Goal: Transaction & Acquisition: Purchase product/service

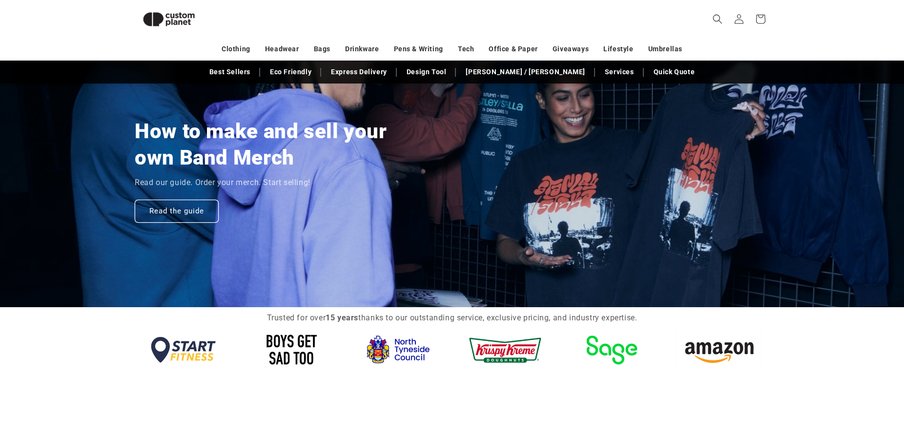
scroll to position [734, 0]
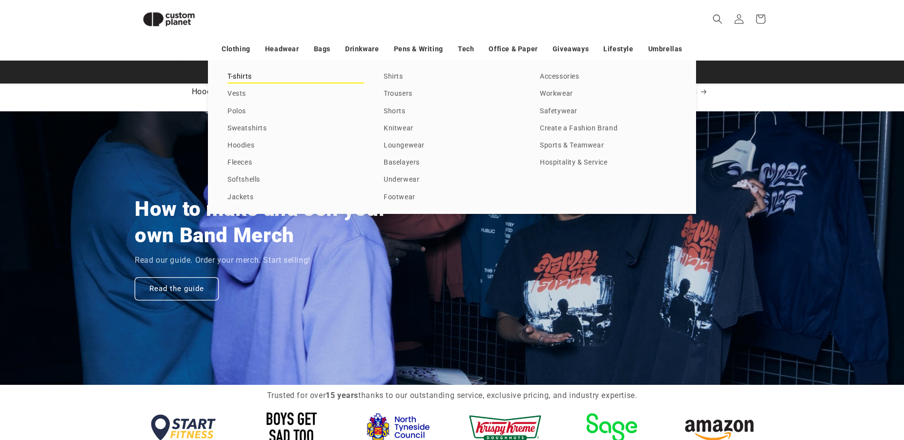
click at [242, 73] on link "T-shirts" at bounding box center [295, 76] width 137 height 13
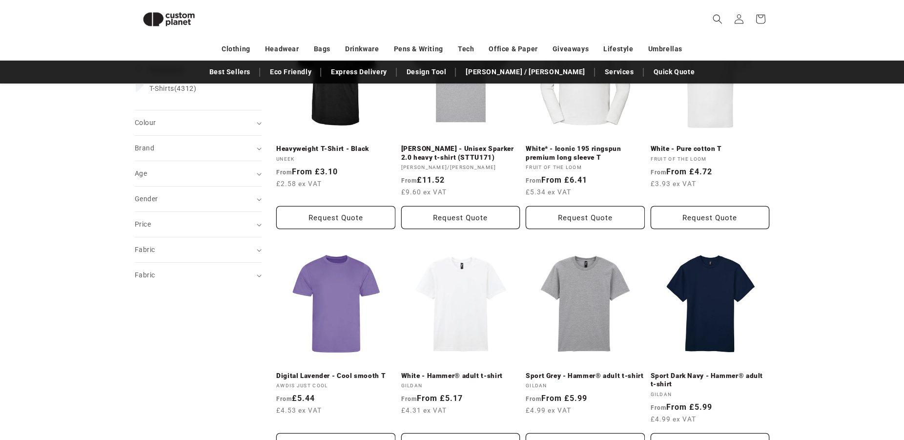
scroll to position [236, 0]
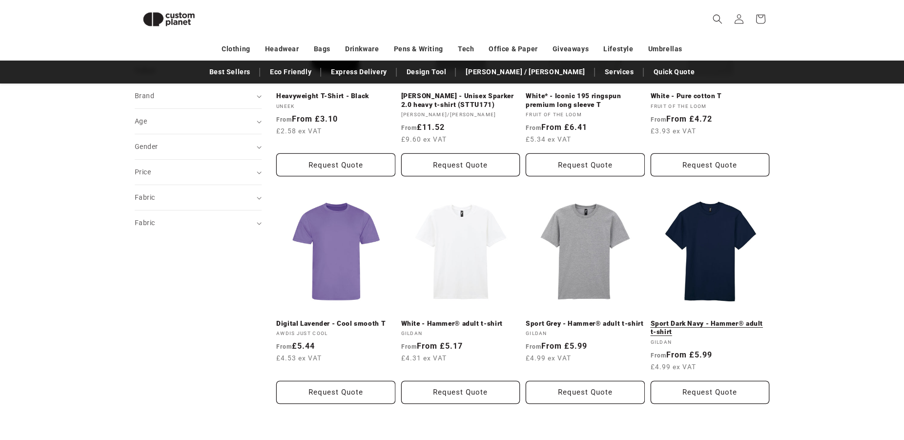
click at [678, 319] on link "Sport Dark Navy - Hammer® adult t-shirt" at bounding box center [710, 327] width 119 height 17
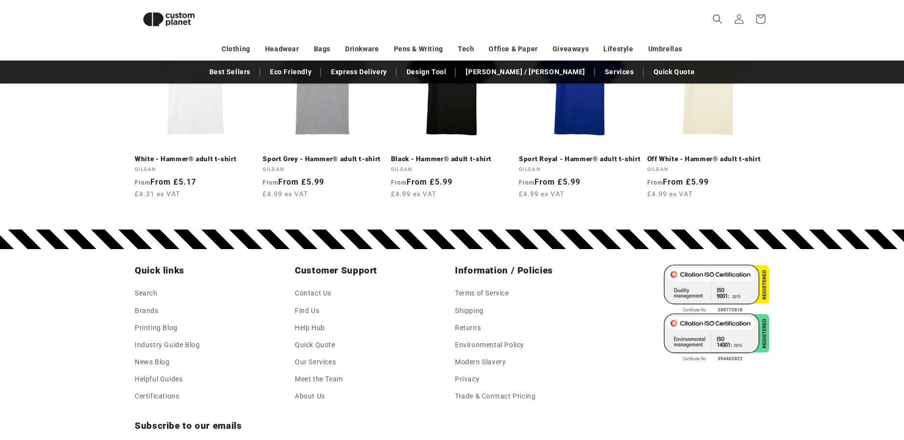
scroll to position [1630, 0]
